Goal: Information Seeking & Learning: Check status

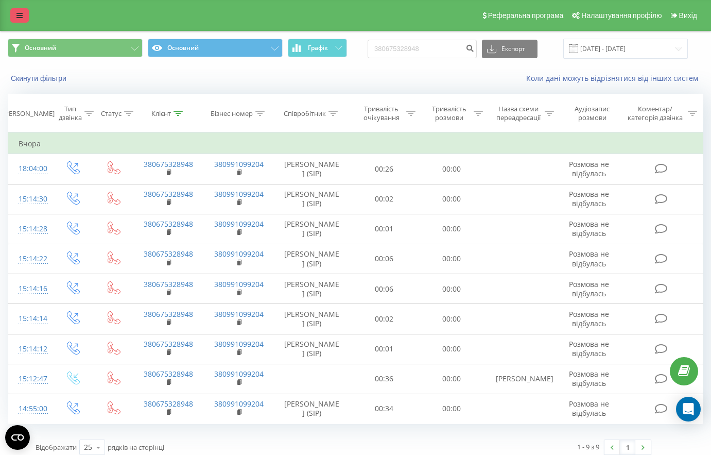
click at [23, 16] on link at bounding box center [19, 15] width 19 height 14
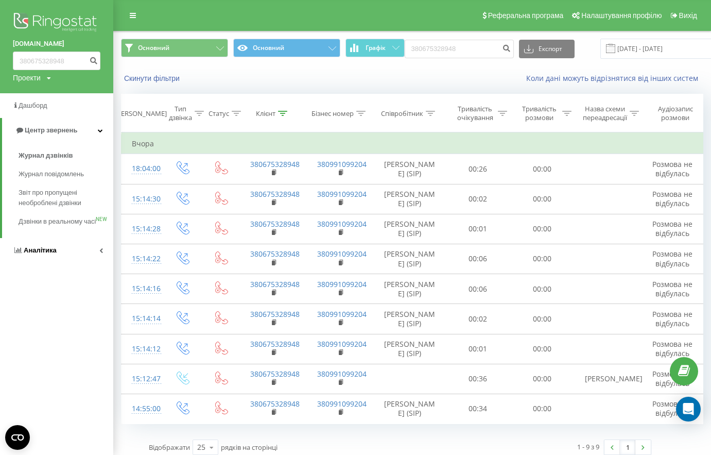
click at [58, 262] on link "Аналiтика" at bounding box center [56, 250] width 113 height 25
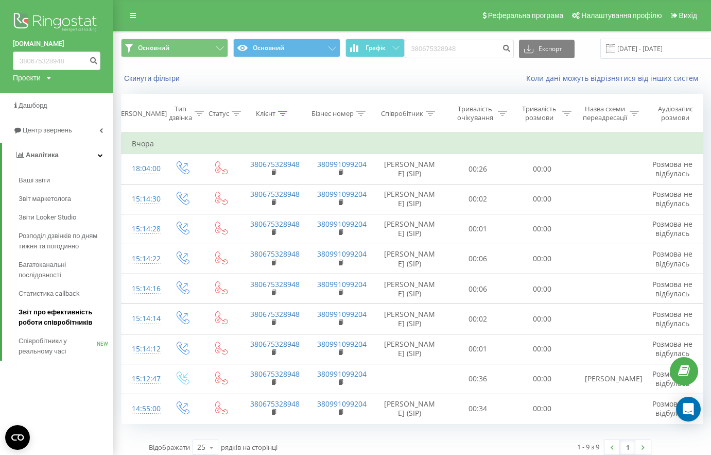
click at [74, 322] on span "Звіт про ефективність роботи співробітників" at bounding box center [64, 317] width 90 height 21
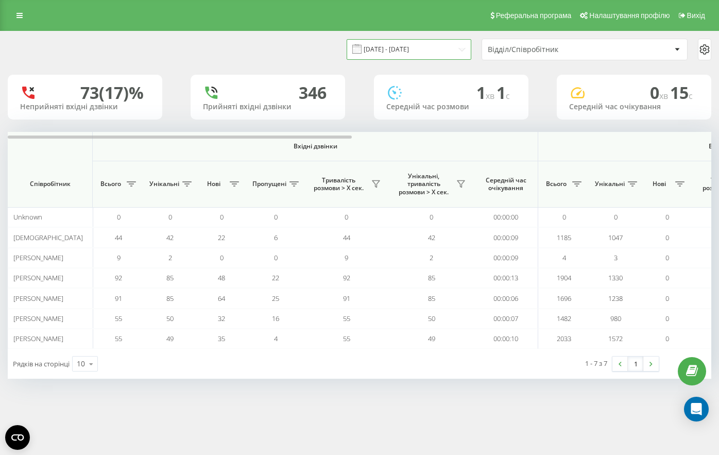
click at [421, 54] on input "[DATE] - [DATE]" at bounding box center [409, 49] width 125 height 20
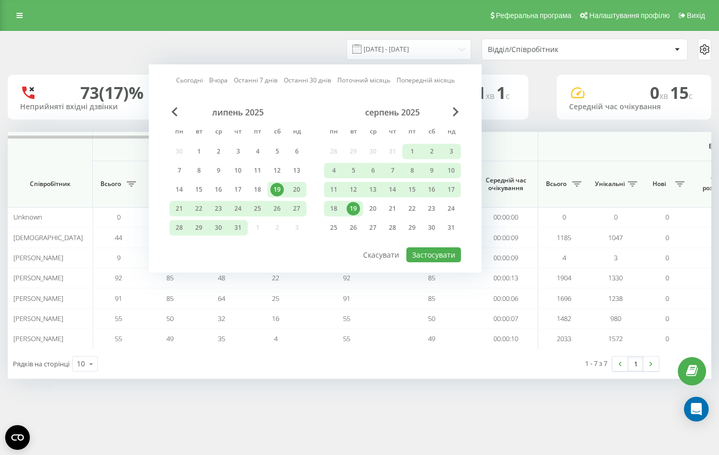
click at [361, 205] on div "19" at bounding box center [354, 208] width 20 height 15
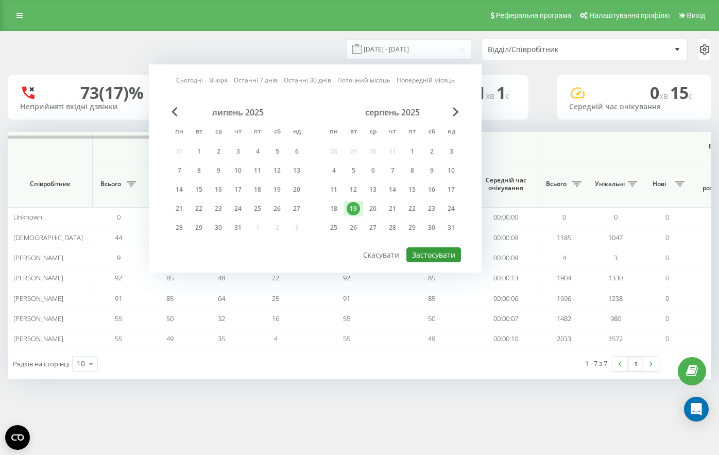
click at [422, 255] on button "Застосувати" at bounding box center [433, 254] width 55 height 15
type input "[DATE] - [DATE]"
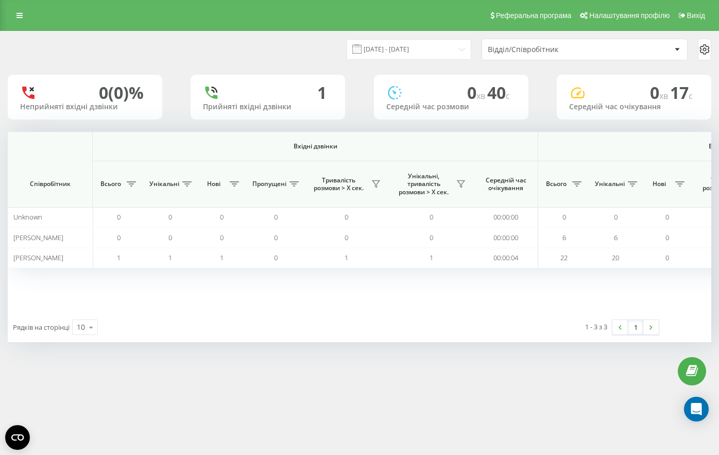
scroll to position [0, 704]
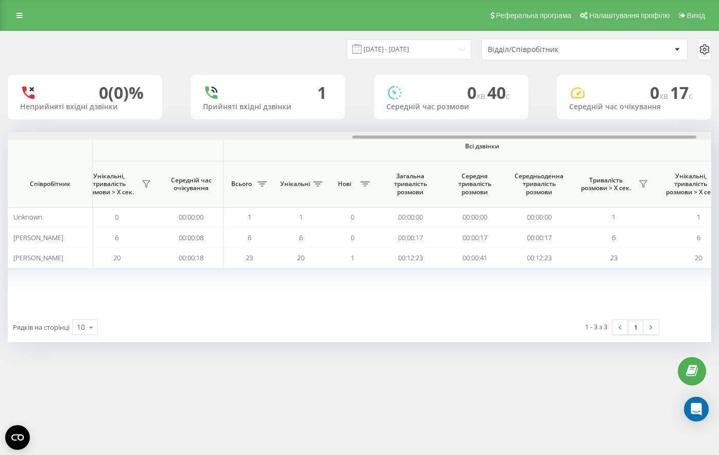
click at [409, 136] on div at bounding box center [360, 136] width 704 height 8
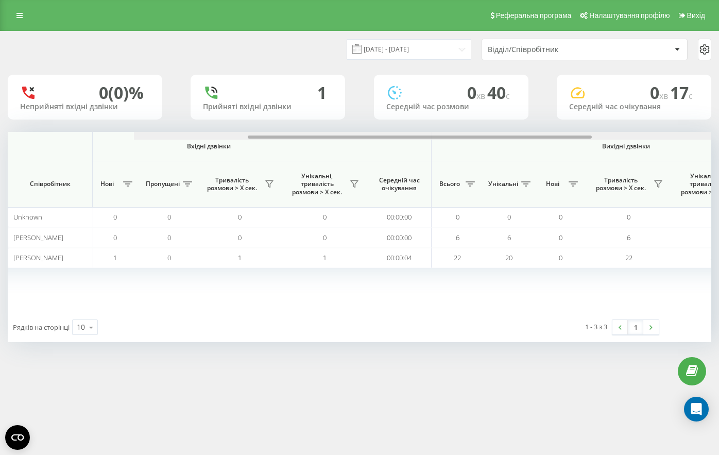
drag, startPoint x: 465, startPoint y: 138, endPoint x: 163, endPoint y: 146, distance: 301.9
click at [170, 146] on div "Вхідні дзвінки Вихідні дзвінки Всі дзвінки Співробітник Всього Унікальні Нові П…" at bounding box center [360, 222] width 704 height 180
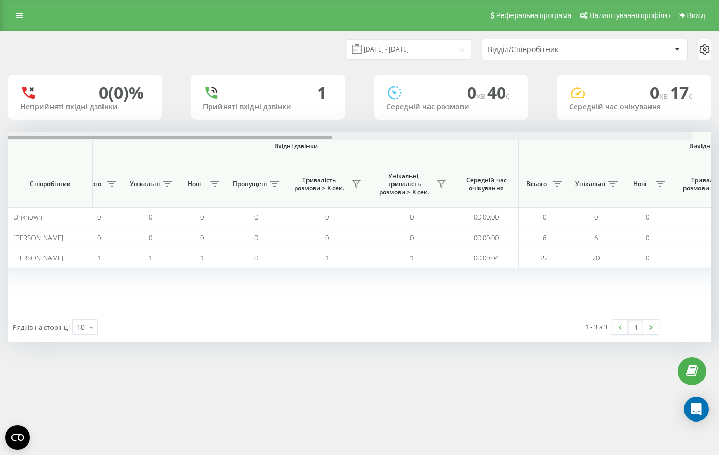
scroll to position [0, 0]
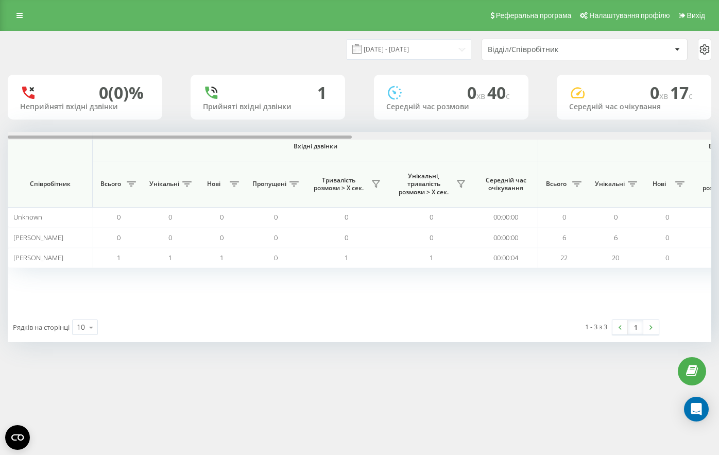
drag, startPoint x: 381, startPoint y: 136, endPoint x: 286, endPoint y: 189, distance: 109.0
click at [301, 192] on div "Вхідні дзвінки Вихідні дзвінки Всі дзвінки Співробітник Всього Унікальні Нові П…" at bounding box center [360, 222] width 704 height 180
drag, startPoint x: 640, startPoint y: 31, endPoint x: 624, endPoint y: 33, distance: 16.6
click at [624, 33] on div "[DATE] - [DATE] Відділ/Співробітник 0 (0)% Неприйняті вхідні дзвінки 1 Прийняті…" at bounding box center [359, 197] width 719 height 332
click at [442, 138] on div at bounding box center [360, 136] width 704 height 8
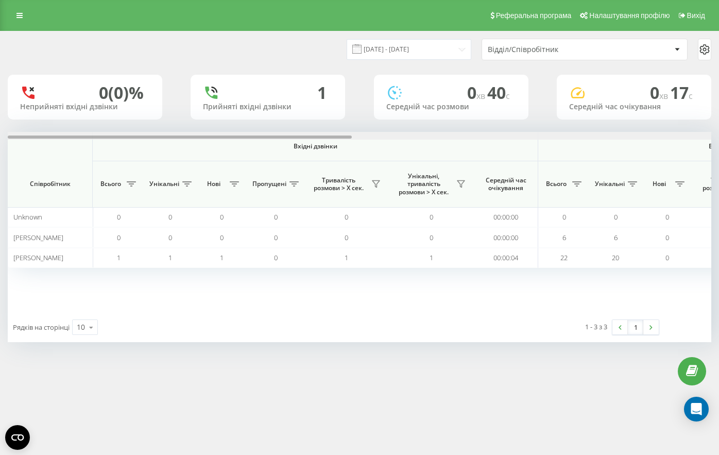
scroll to position [0, 704]
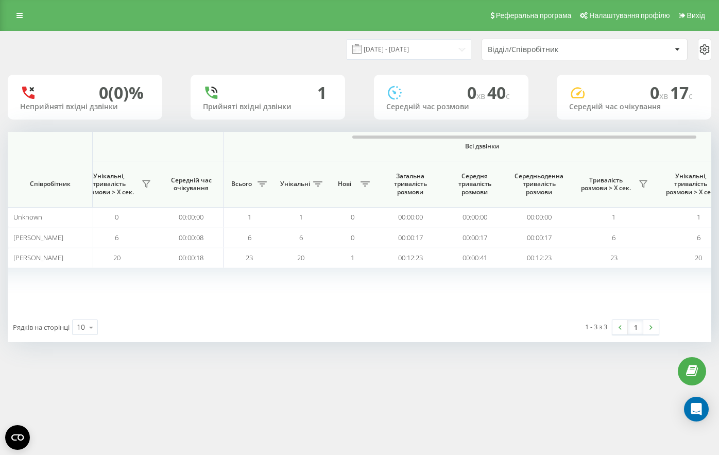
click at [196, 34] on div "[DATE] - [DATE] Відділ/Співробітник" at bounding box center [360, 49] width 718 height 36
click at [283, 51] on div "[DATE] - [DATE] Відділ/Співробітник" at bounding box center [360, 50] width 704 height 22
click at [246, 352] on div "[DATE] - [DATE] Відділ/Співробітник 0 (0)% Неприйняті вхідні дзвінки 1 Прийняті…" at bounding box center [359, 197] width 719 height 332
click at [698, 275] on div "Вхідні дзвінки Вихідні дзвінки Всі дзвінки Співробітник Всього Унікальні Нові П…" at bounding box center [360, 222] width 704 height 180
click at [646, 289] on div "Вхідні дзвінки Вихідні дзвінки Всі дзвінки Співробітник Всього Унікальні Нові П…" at bounding box center [360, 222] width 704 height 180
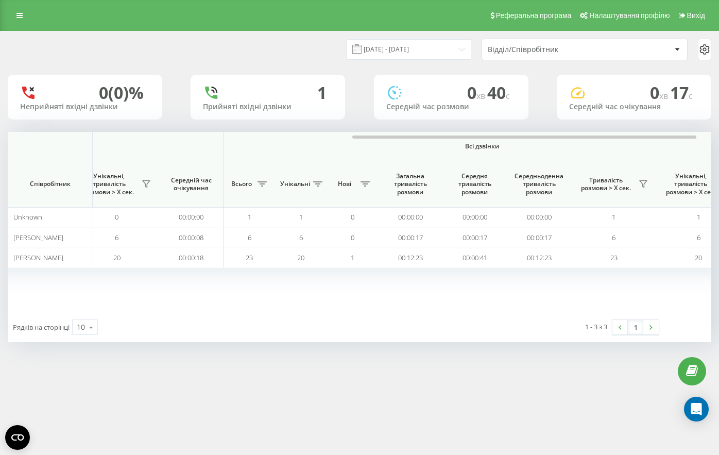
click at [380, 306] on div "Вхідні дзвінки Вихідні дзвінки Всі дзвінки Співробітник Всього Унікальні Нові П…" at bounding box center [360, 222] width 704 height 180
drag, startPoint x: 379, startPoint y: 333, endPoint x: 278, endPoint y: 344, distance: 101.5
click at [376, 332] on div "Рядків на сторінці 10 10 25 50 100 1 - 3 з 3 1" at bounding box center [360, 327] width 704 height 30
click at [230, 132] on div at bounding box center [360, 136] width 704 height 8
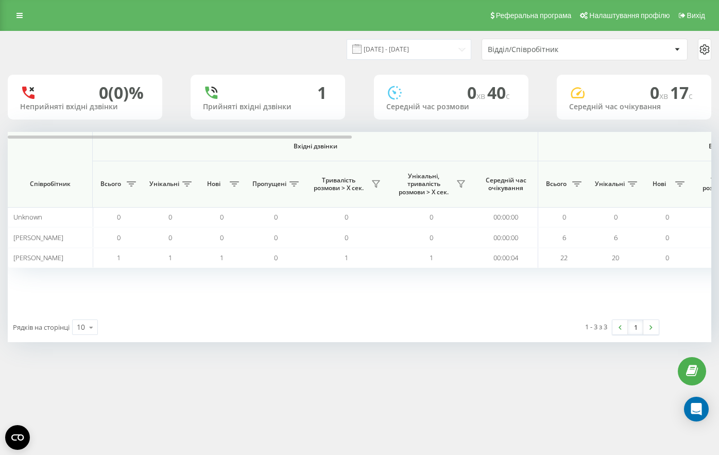
click at [229, 120] on div "[DATE] - [DATE] Відділ/Співробітник 0 (0)% Неприйняті вхідні дзвінки 1 Прийняті…" at bounding box center [360, 186] width 704 height 311
click at [407, 38] on div "[DATE] - [DATE] Відділ/Співробітник" at bounding box center [360, 49] width 718 height 36
click at [421, 52] on input "[DATE] - [DATE]" at bounding box center [409, 49] width 125 height 20
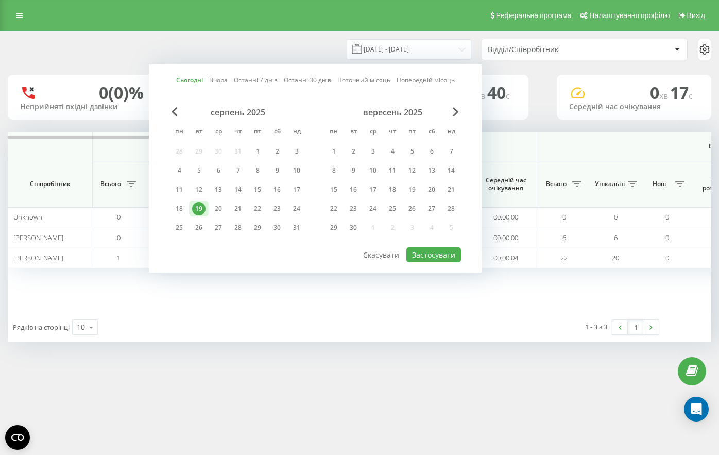
click at [434, 246] on div at bounding box center [314, 246] width 291 height 1
click at [431, 248] on button "Застосувати" at bounding box center [433, 254] width 55 height 15
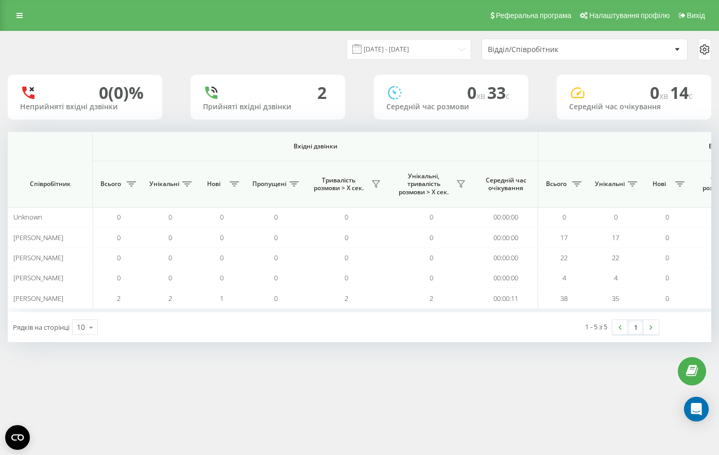
scroll to position [0, 704]
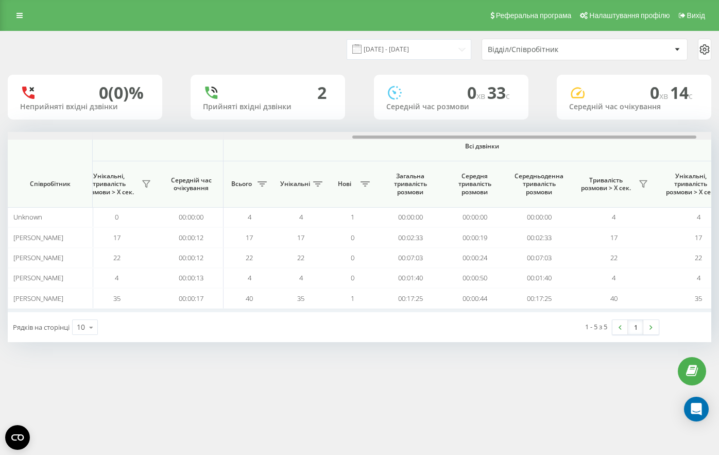
click at [413, 134] on div at bounding box center [360, 136] width 704 height 8
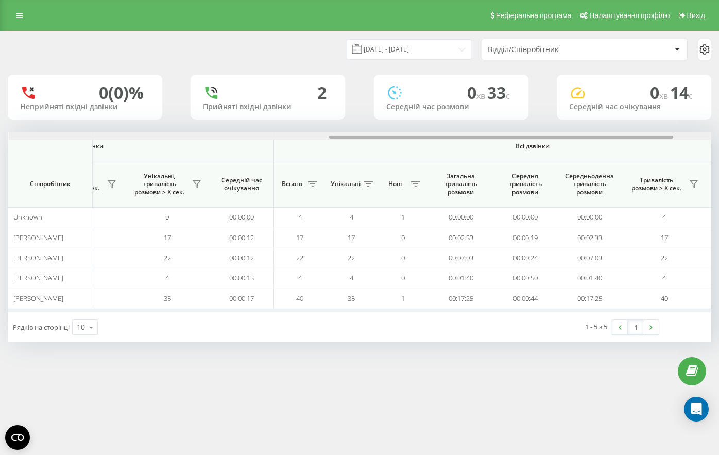
drag, startPoint x: 465, startPoint y: 137, endPoint x: 440, endPoint y: 166, distance: 37.7
click at [440, 166] on div "Вхідні дзвінки Вихідні дзвінки Всі дзвінки Співробітник Всього Унікальні Нові П…" at bounding box center [360, 222] width 704 height 180
click at [416, 54] on input "[DATE] - [DATE]" at bounding box center [409, 49] width 125 height 20
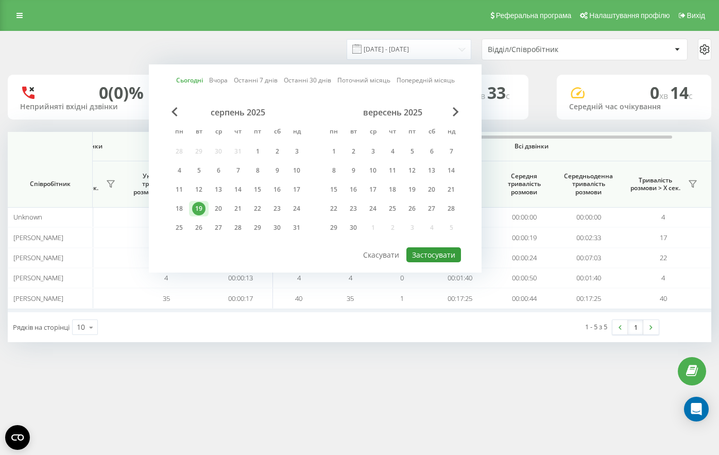
click at [441, 254] on button "Застосувати" at bounding box center [433, 254] width 55 height 15
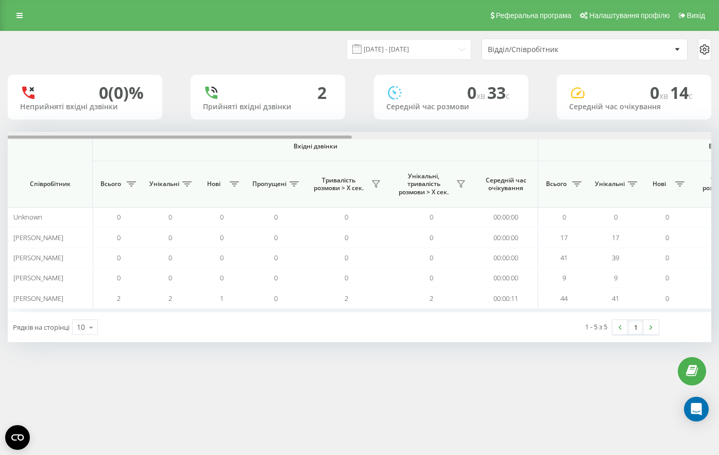
scroll to position [0, 704]
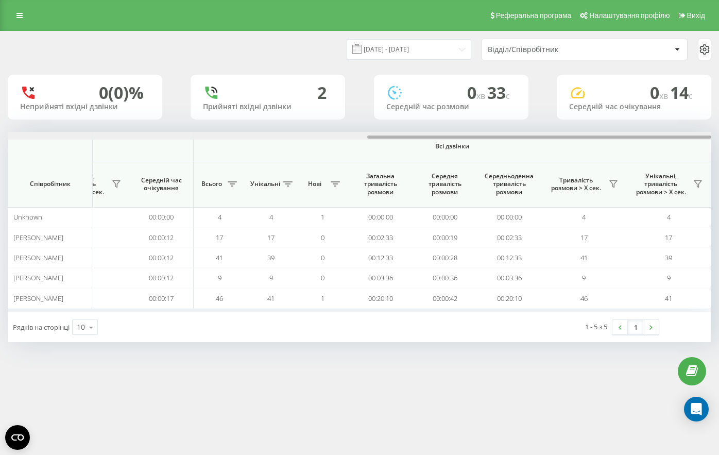
drag, startPoint x: 422, startPoint y: 133, endPoint x: 394, endPoint y: 132, distance: 27.3
click at [394, 132] on div at bounding box center [360, 136] width 704 height 8
click at [392, 138] on div at bounding box center [539, 136] width 344 height 3
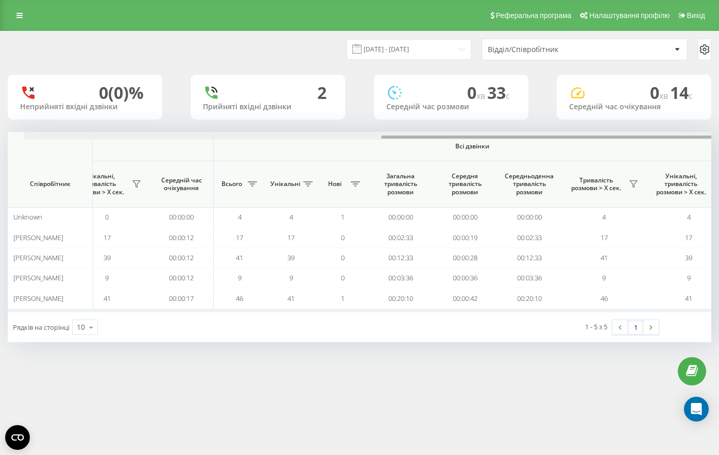
scroll to position [0, 710]
drag, startPoint x: 399, startPoint y: 135, endPoint x: 387, endPoint y: 136, distance: 11.4
click at [387, 136] on div at bounding box center [527, 136] width 344 height 3
click at [429, 158] on th "Всі дзвінки" at bounding box center [476, 146] width 518 height 29
click at [465, 145] on span "Всі дзвінки" at bounding box center [475, 146] width 456 height 8
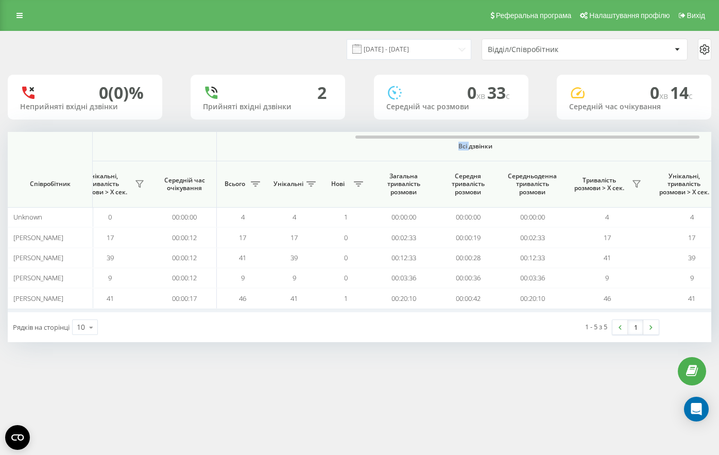
click at [465, 145] on span "Всі дзвінки" at bounding box center [475, 146] width 456 height 8
drag, startPoint x: 465, startPoint y: 145, endPoint x: 474, endPoint y: 147, distance: 9.4
click at [474, 146] on span "Всі дзвінки" at bounding box center [475, 146] width 456 height 8
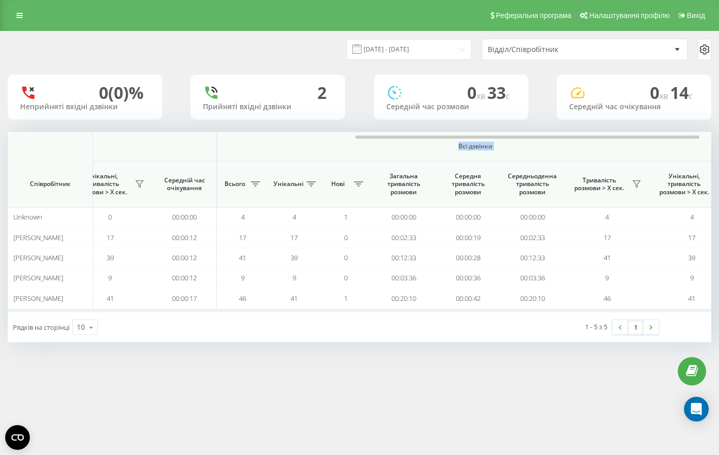
click at [474, 147] on span "Всі дзвінки" at bounding box center [475, 146] width 456 height 8
drag, startPoint x: 474, startPoint y: 147, endPoint x: 456, endPoint y: 146, distance: 18.1
click at [456, 146] on span "Всі дзвінки" at bounding box center [475, 146] width 456 height 8
drag, startPoint x: 456, startPoint y: 146, endPoint x: 656, endPoint y: 188, distance: 204.2
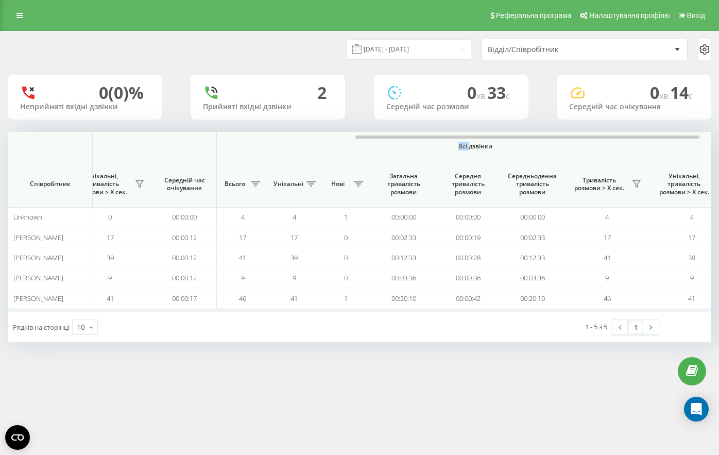
click at [457, 146] on span "Всі дзвінки" at bounding box center [475, 146] width 456 height 8
click at [437, 50] on input "[DATE] - [DATE]" at bounding box center [409, 49] width 125 height 20
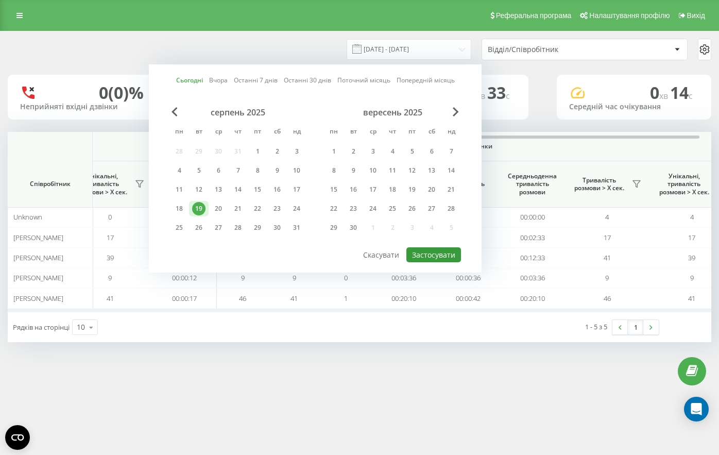
click at [428, 252] on button "Застосувати" at bounding box center [433, 254] width 55 height 15
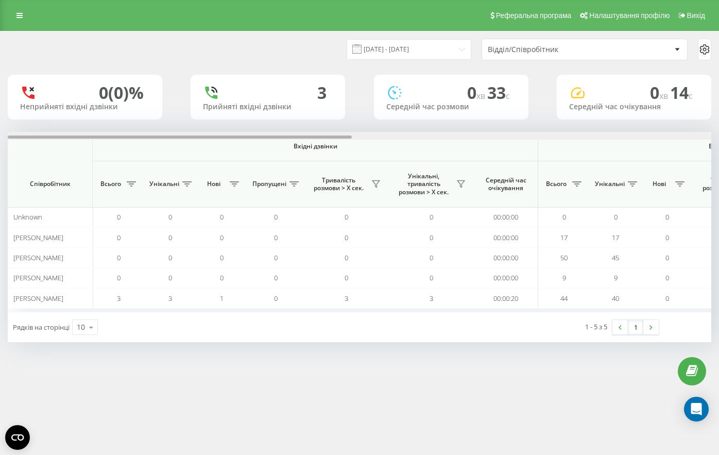
scroll to position [0, 704]
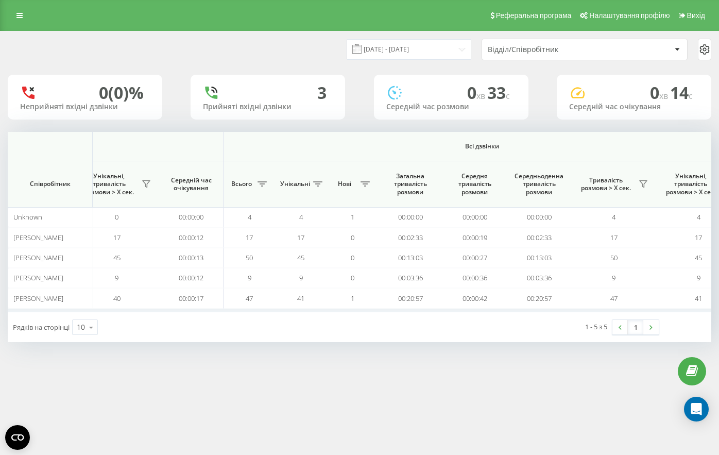
click at [402, 61] on div "[DATE] - [DATE] Відділ/Співробітник" at bounding box center [360, 49] width 718 height 36
click at [404, 55] on input "[DATE] - [DATE]" at bounding box center [409, 49] width 125 height 20
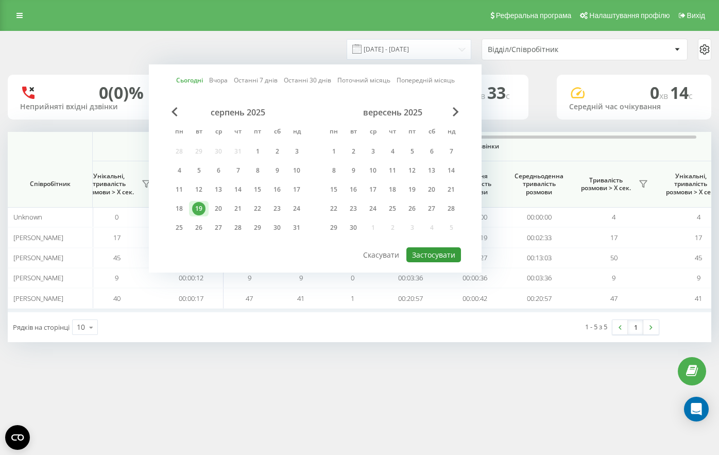
click at [429, 254] on button "Застосувати" at bounding box center [433, 254] width 55 height 15
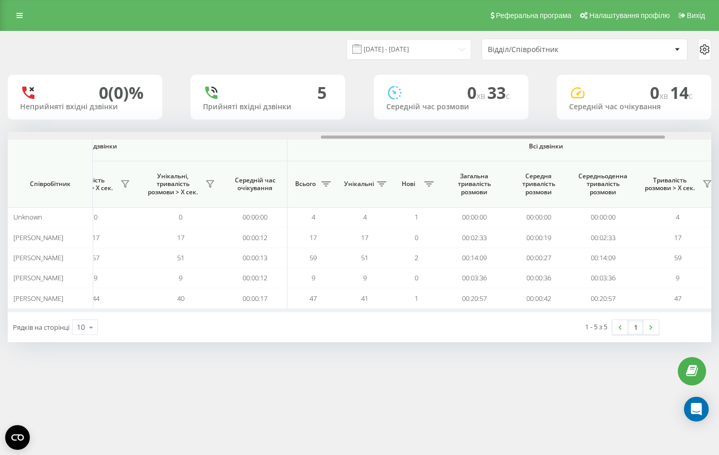
scroll to position [0, 639]
drag, startPoint x: 415, startPoint y: 138, endPoint x: 383, endPoint y: 145, distance: 32.6
click at [383, 145] on div "Вхідні дзвінки Вихідні дзвінки Всі дзвінки Співробітник Всього Унікальні Нові П…" at bounding box center [360, 222] width 704 height 180
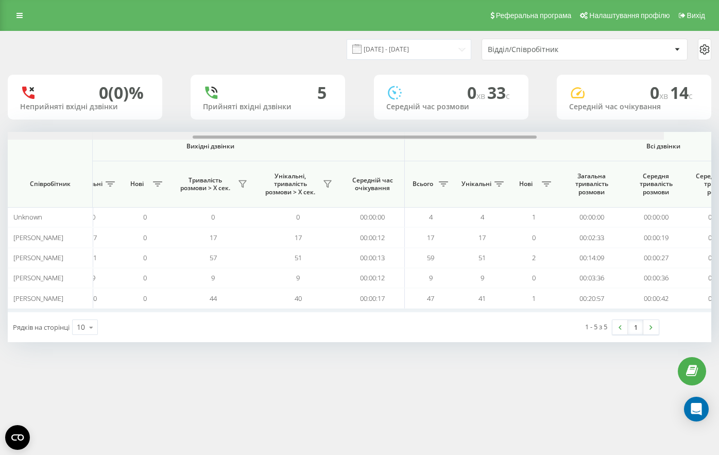
scroll to position [0, 615]
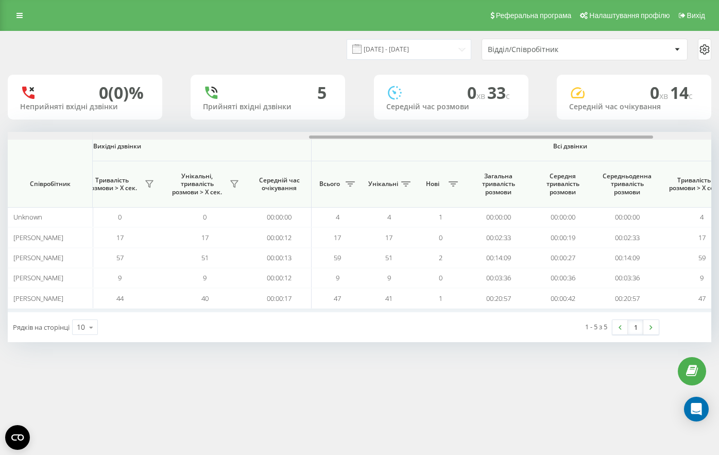
drag, startPoint x: 391, startPoint y: 138, endPoint x: 380, endPoint y: 130, distance: 13.7
click at [380, 130] on div "[DATE] - [DATE] Відділ/Співробітник 0 (0)% Неприйняті вхідні дзвінки 5 Прийняті…" at bounding box center [360, 186] width 704 height 311
click at [525, 91] on div "0 хв 33 c Середній час розмови" at bounding box center [451, 97] width 155 height 45
click at [542, 79] on div "0 (0)% Неприйняті вхідні дзвінки 5 Прийняті вхідні дзвінки 0 хв 33 c Середній ч…" at bounding box center [360, 97] width 704 height 45
